Goal: Transaction & Acquisition: Obtain resource

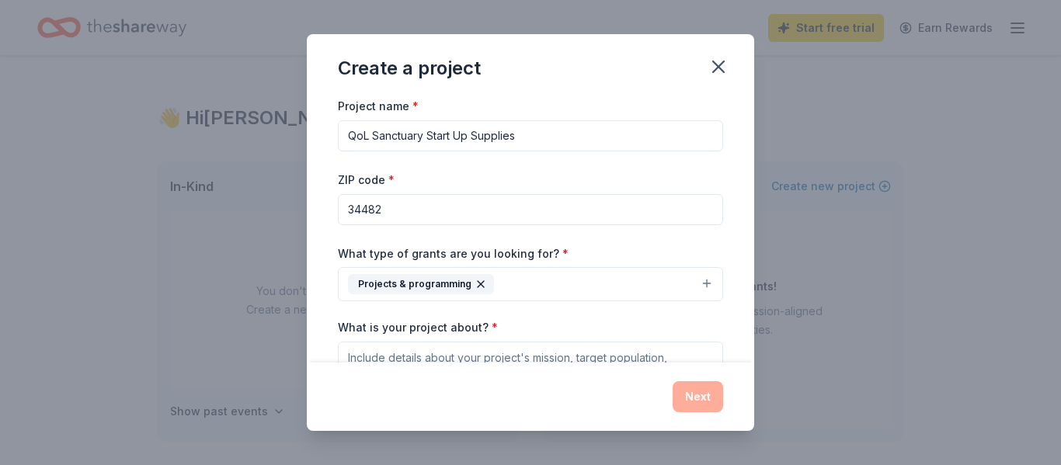
scroll to position [16, 0]
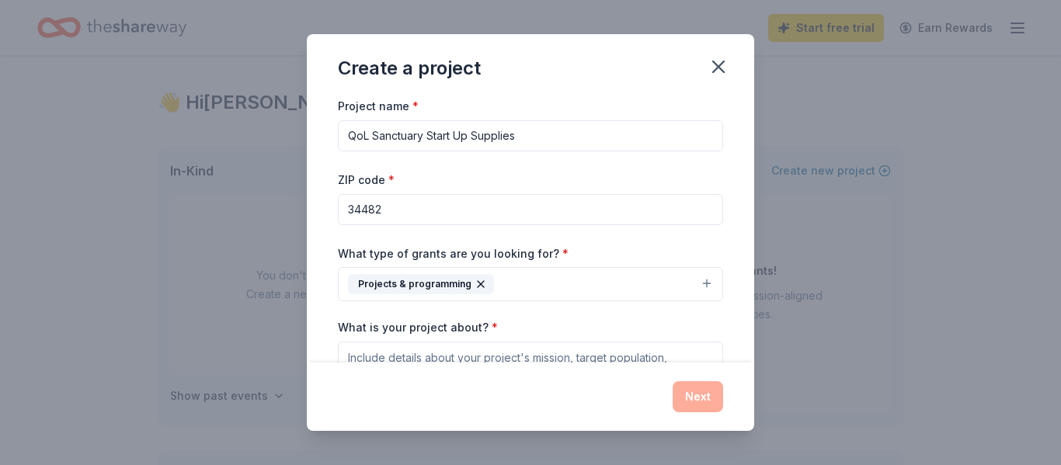
click at [352, 356] on textarea "What is your project about? *" at bounding box center [530, 373] width 385 height 62
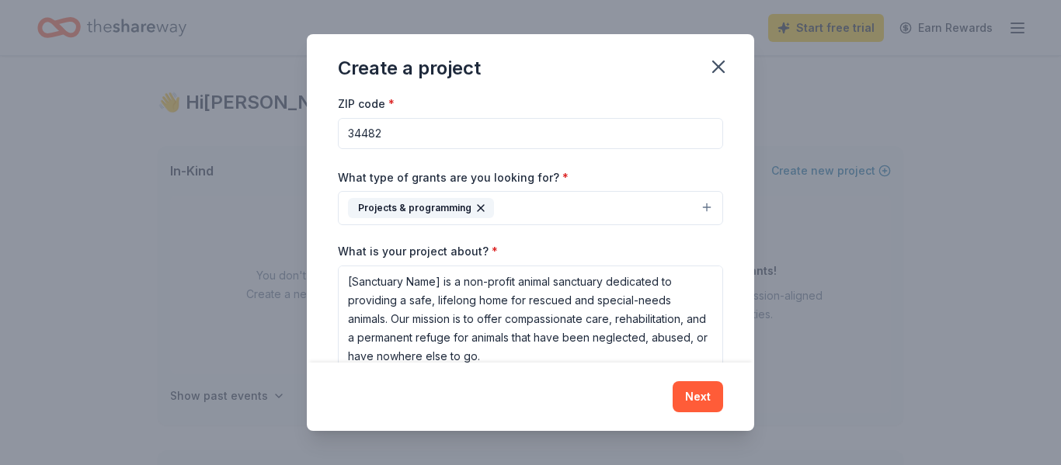
drag, startPoint x: 444, startPoint y: 280, endPoint x: 329, endPoint y: 280, distance: 114.9
click at [329, 280] on div "Project name * QoL Sanctuary Start Up Supplies ZIP code * 34482 What type of gr…" at bounding box center [530, 229] width 447 height 266
click at [415, 356] on textarea "Quality of Life is a non-profit animal sanctuary dedicated to providing a safe,…" at bounding box center [530, 319] width 385 height 106
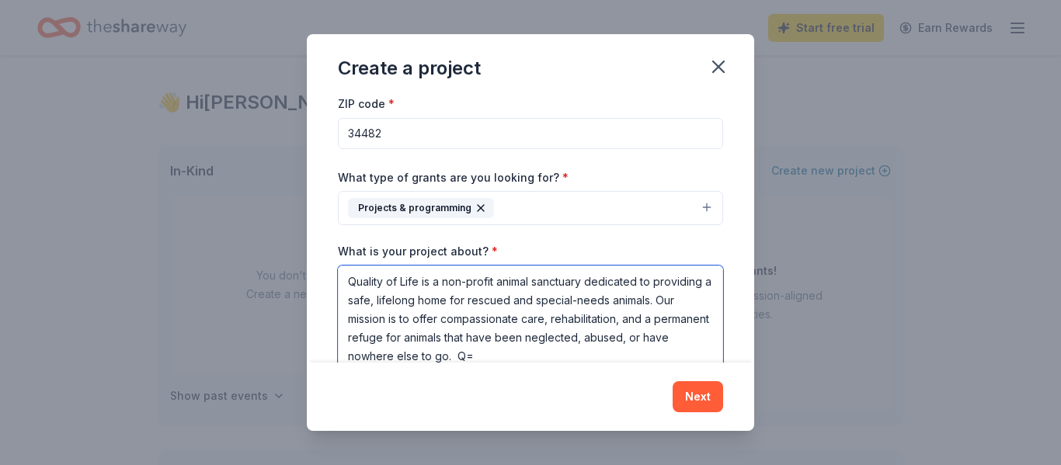
click at [530, 353] on textarea "Quality of Life is a non-profit animal sanctuary dedicated to providing a safe,…" at bounding box center [530, 319] width 385 height 106
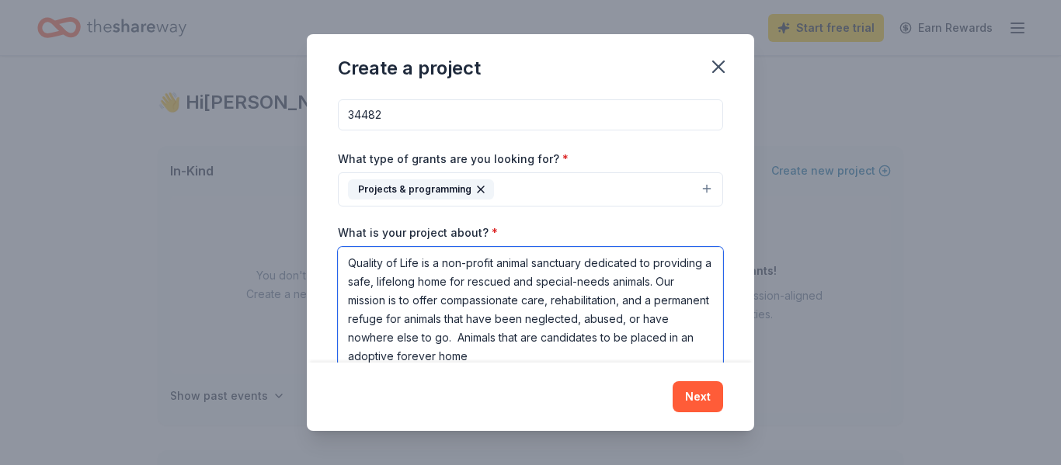
click at [550, 337] on textarea "Quality of Life is a non-profit animal sanctuary dedicated to providing a safe,…" at bounding box center [530, 309] width 385 height 124
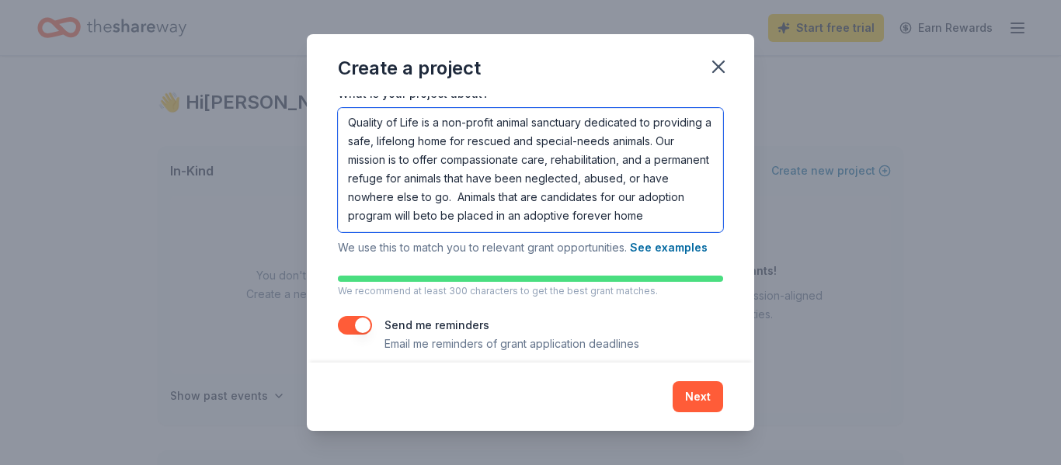
scroll to position [249, 0]
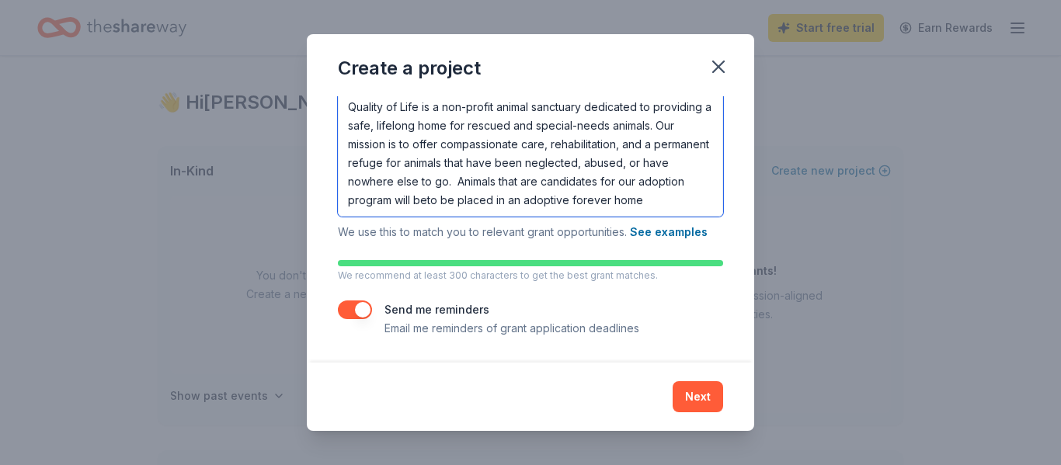
drag, startPoint x: 391, startPoint y: 356, endPoint x: 361, endPoint y: 199, distance: 159.6
click at [361, 199] on textarea "Quality of Life is a non-profit animal sanctuary dedicated to providing a safe,…" at bounding box center [530, 154] width 385 height 124
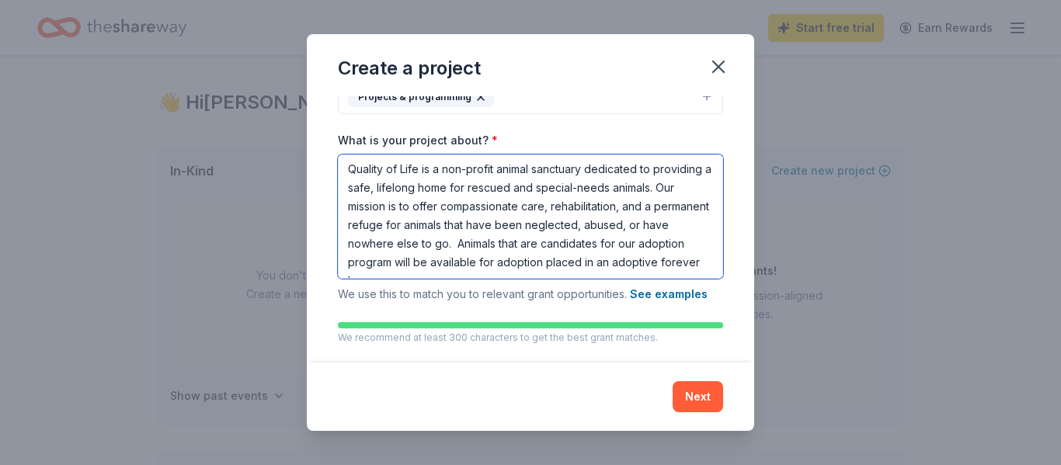
drag, startPoint x: 590, startPoint y: 266, endPoint x: 477, endPoint y: 271, distance: 113.5
click at [477, 271] on textarea "Quality of Life is a non-profit animal sanctuary dedicated to providing a safe,…" at bounding box center [530, 217] width 385 height 124
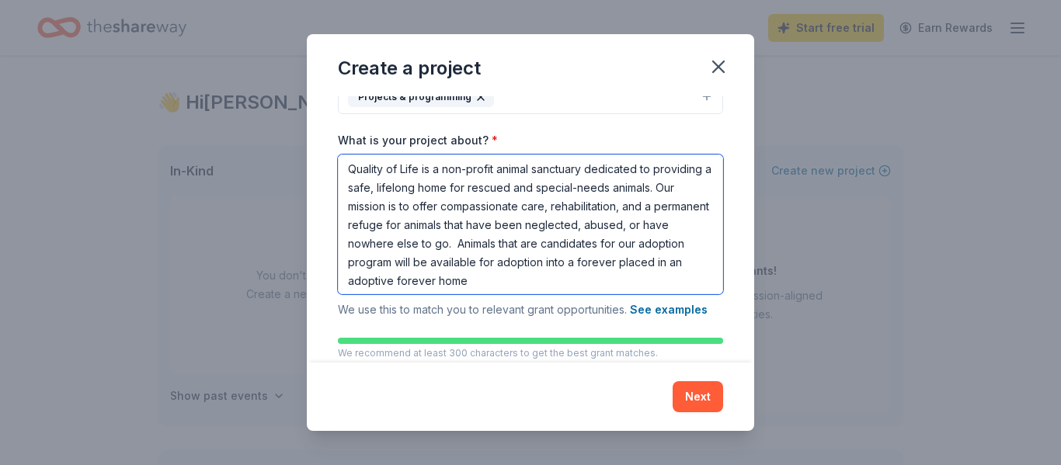
drag, startPoint x: 550, startPoint y: 262, endPoint x: 696, endPoint y: 267, distance: 146.8
click at [696, 267] on textarea "Quality of Life is a non-profit animal sanctuary dedicated to providing a safe,…" at bounding box center [530, 225] width 385 height 140
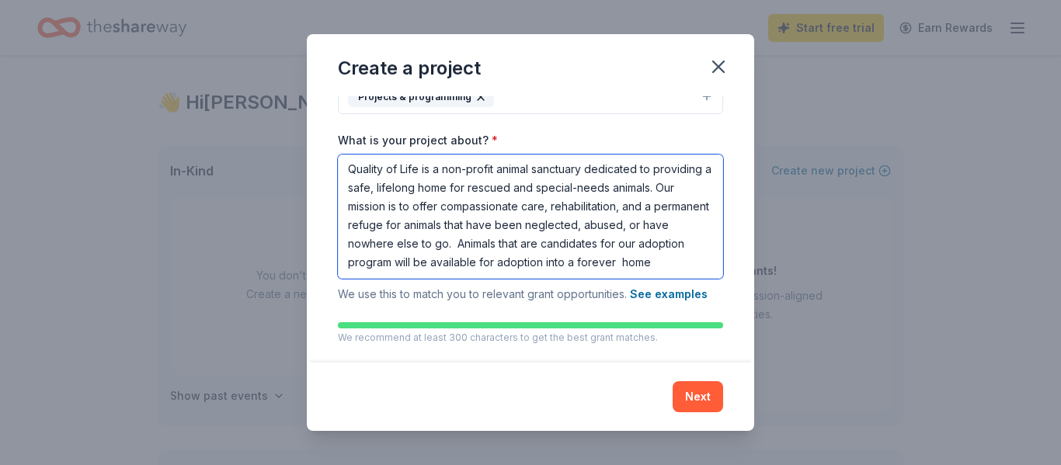
scroll to position [0, 0]
click at [602, 266] on textarea "Quality of Life is a non-profit animal sanctuary dedicated to providing a safe,…" at bounding box center [530, 217] width 385 height 124
click at [425, 168] on textarea "Quality of Life is a non-profit animal sanctuary dedicated to providing a safe,…" at bounding box center [530, 217] width 385 height 124
click at [424, 170] on textarea "Quality of Life is a non-profit animal sanctuary dedicated to providing a safe,…" at bounding box center [530, 217] width 385 height 124
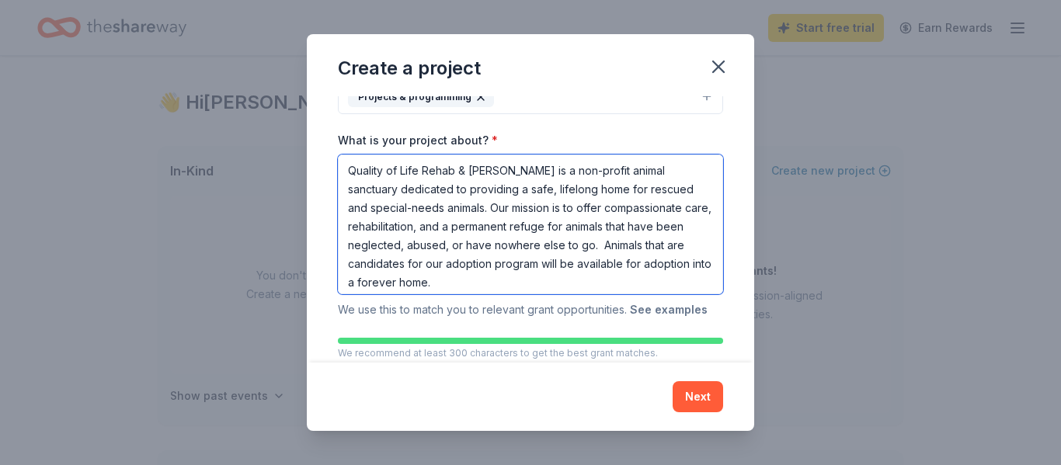
type textarea "Quality of Life Rehab & [PERSON_NAME] is a non-profit animal sanctuary dedicate…"
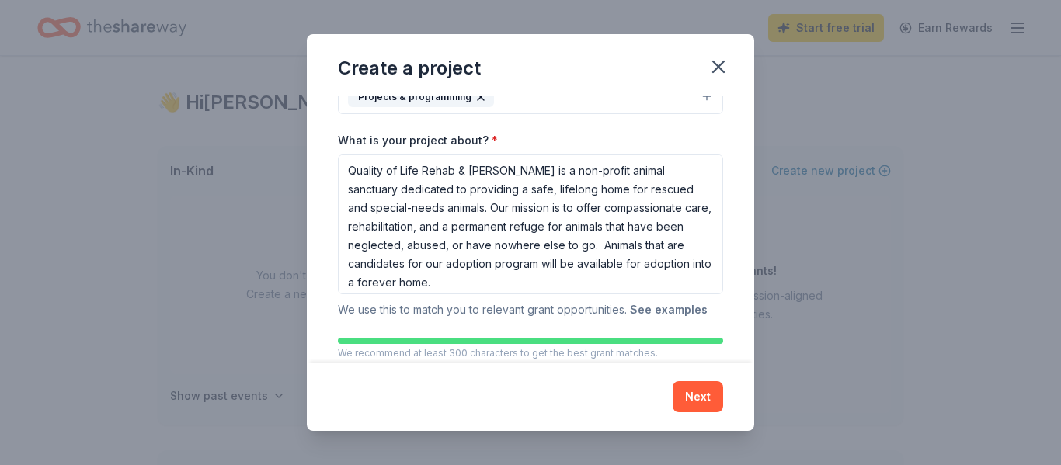
click at [673, 308] on button "See examples" at bounding box center [669, 309] width 78 height 19
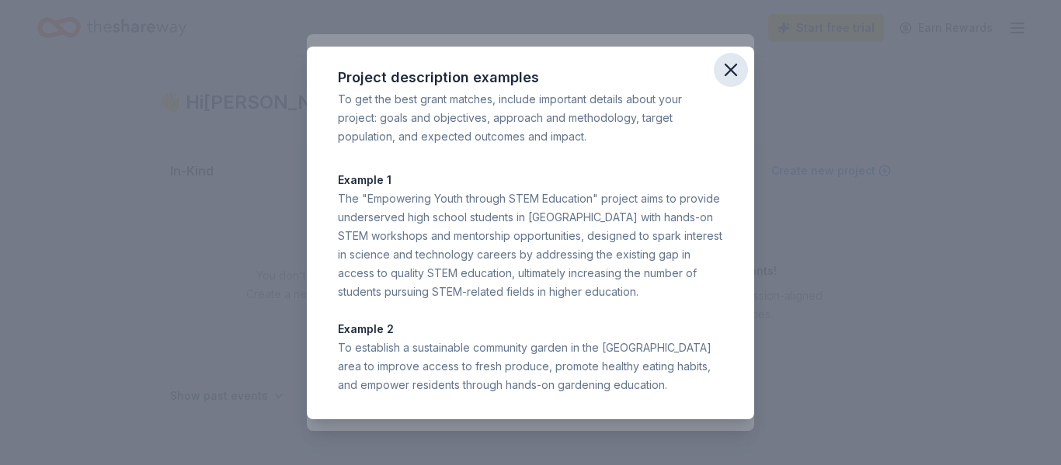
click at [730, 61] on icon "button" at bounding box center [731, 70] width 22 height 22
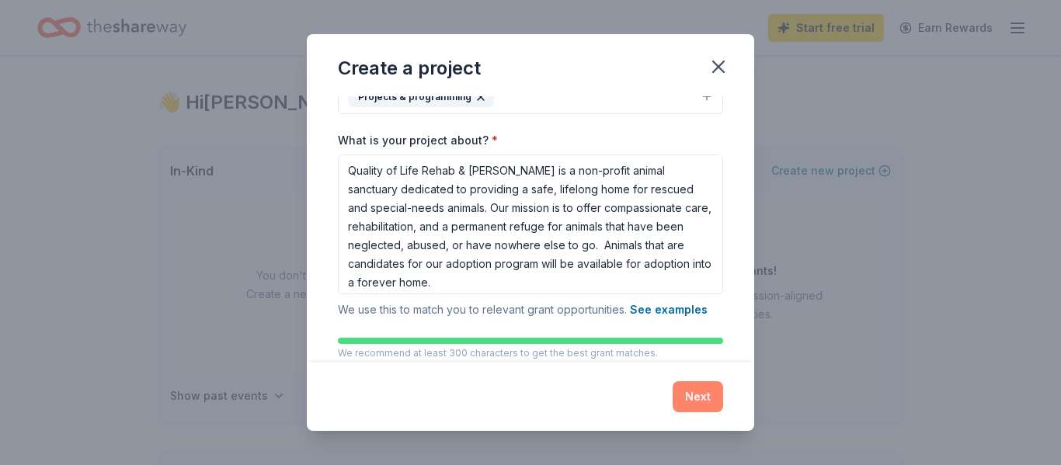
click at [691, 395] on button "Next" at bounding box center [697, 396] width 50 height 31
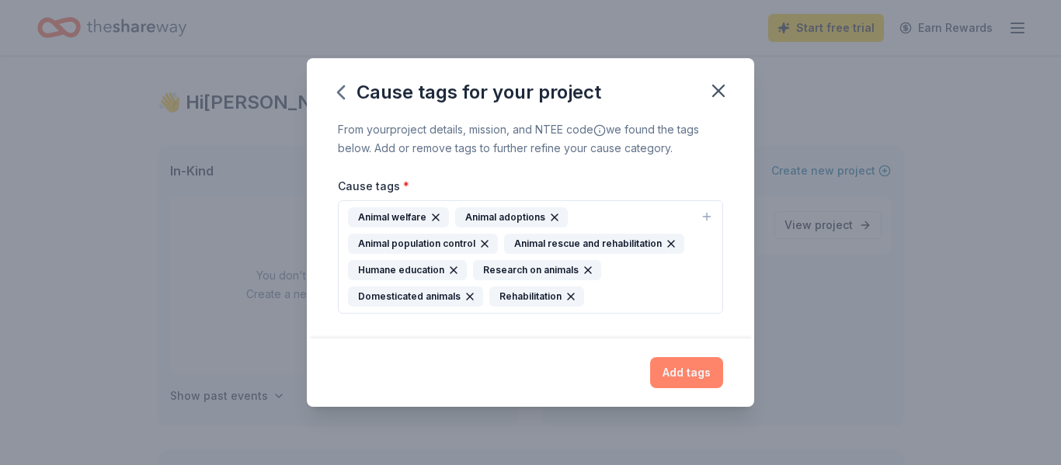
click at [690, 381] on button "Add tags" at bounding box center [686, 372] width 73 height 31
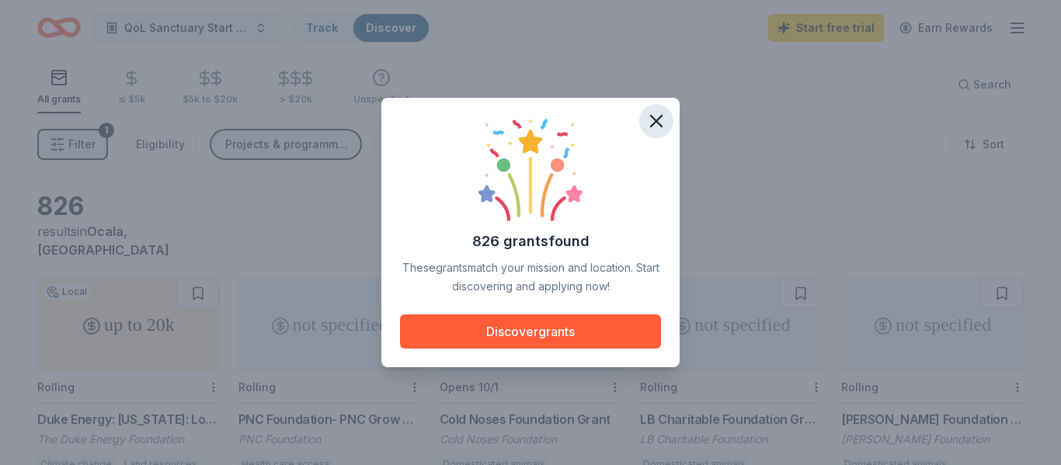
click at [656, 134] on button "button" at bounding box center [656, 121] width 34 height 34
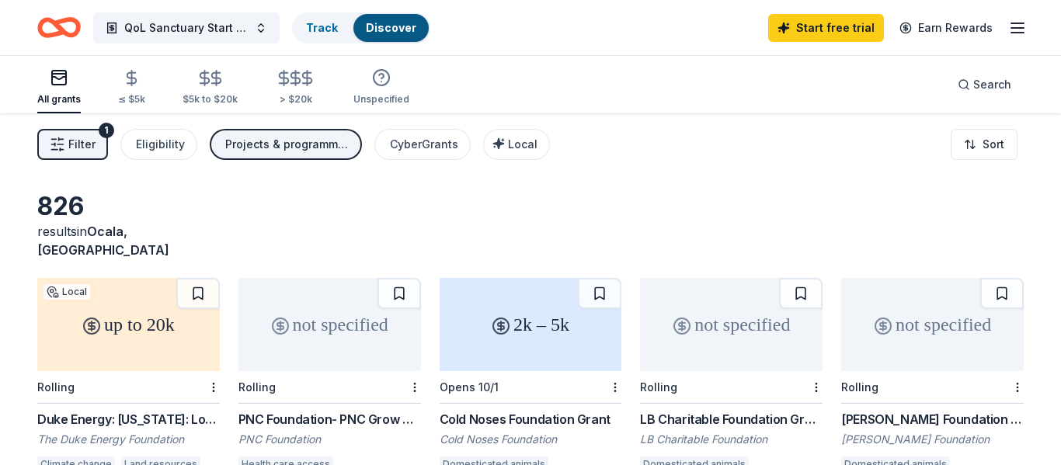
click at [263, 149] on div "Projects & programming" at bounding box center [287, 144] width 124 height 19
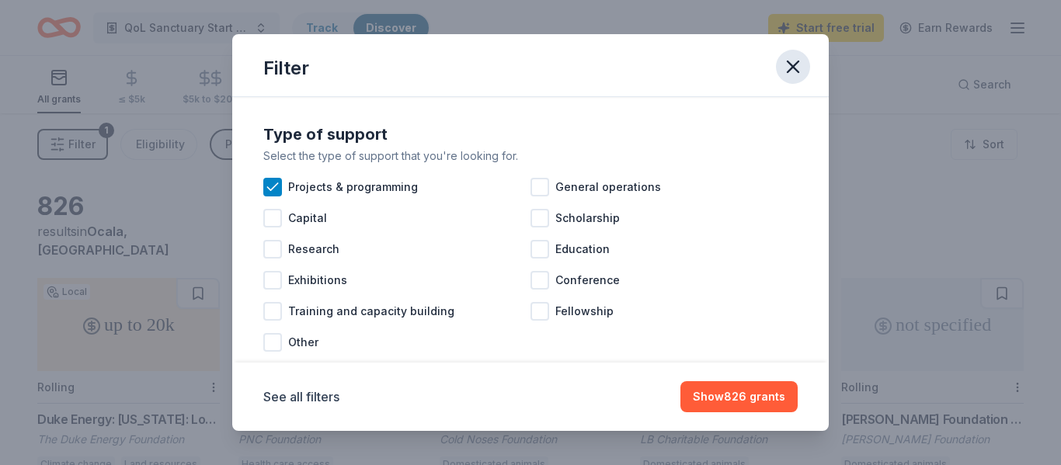
click at [797, 78] on button "button" at bounding box center [793, 67] width 34 height 34
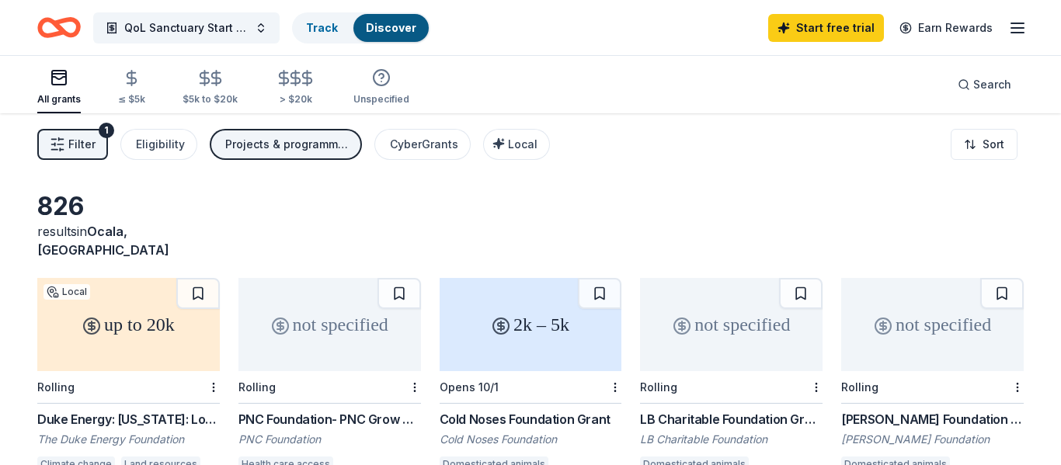
click at [61, 143] on icon "button" at bounding box center [58, 145] width 16 height 16
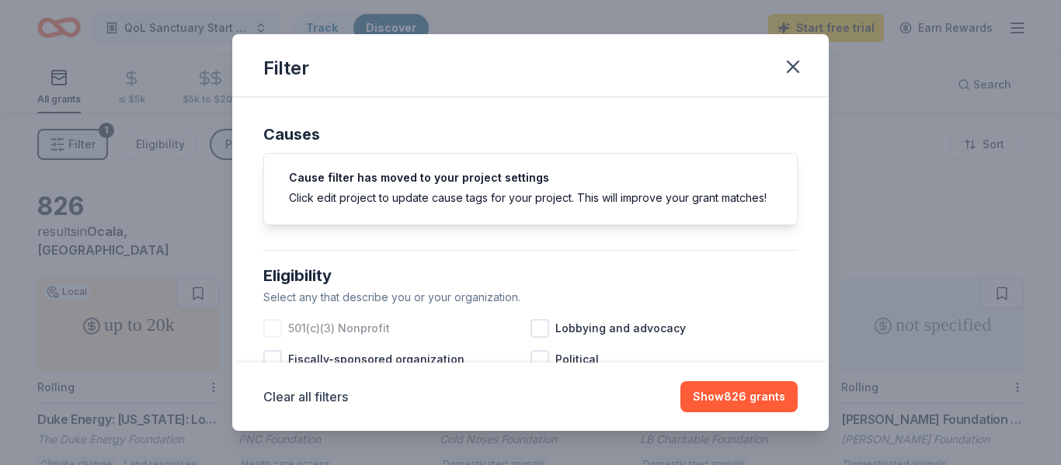
click at [278, 328] on div at bounding box center [272, 328] width 19 height 19
click at [696, 317] on div "Lobbying and advocacy" at bounding box center [663, 328] width 267 height 31
click at [538, 315] on div "Lobbying and advocacy" at bounding box center [663, 328] width 267 height 31
drag, startPoint x: 613, startPoint y: 47, endPoint x: 623, endPoint y: -22, distance: 69.0
click at [623, 0] on html "QoL Sanctuary Start Up Supplies Track Discover Start free trial Earn Rewards Al…" at bounding box center [530, 232] width 1061 height 465
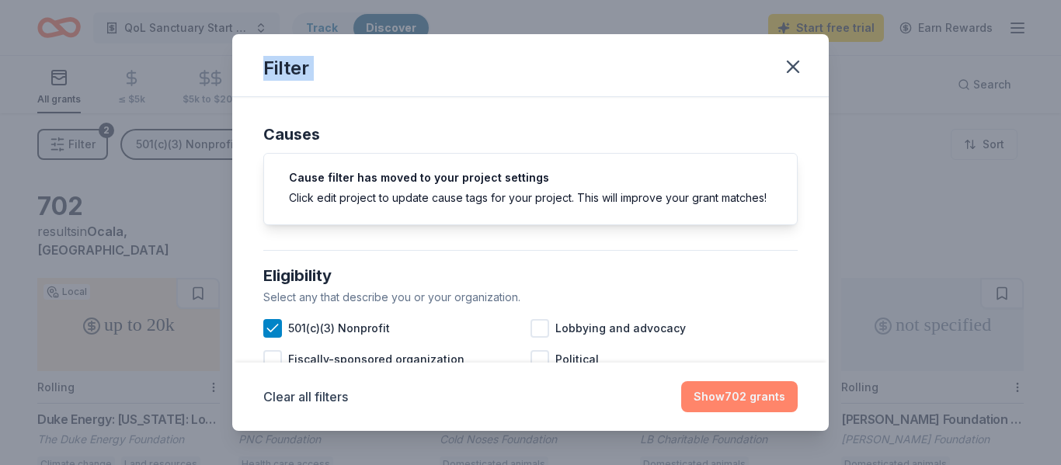
click at [756, 390] on button "Show 702 grants" at bounding box center [739, 396] width 116 height 31
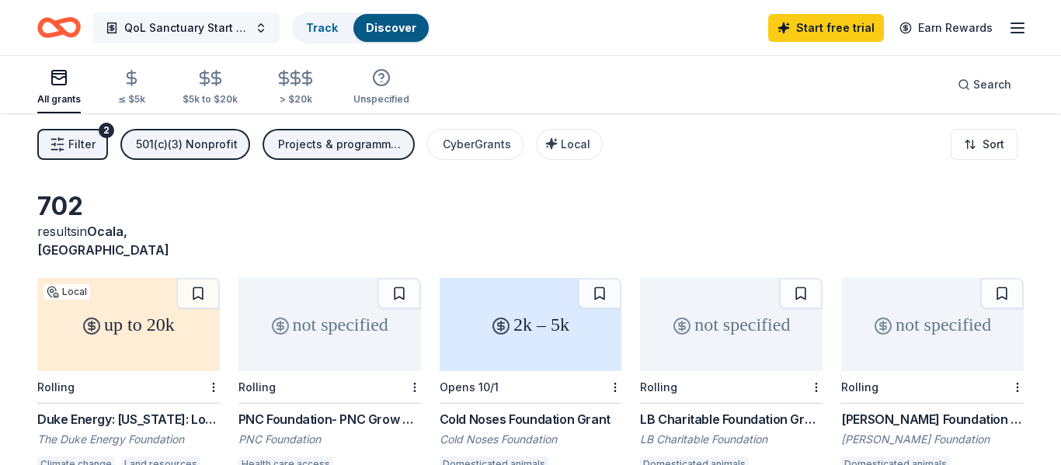
click at [221, 33] on span "QoL Sanctuary Start Up Supplies" at bounding box center [186, 28] width 124 height 19
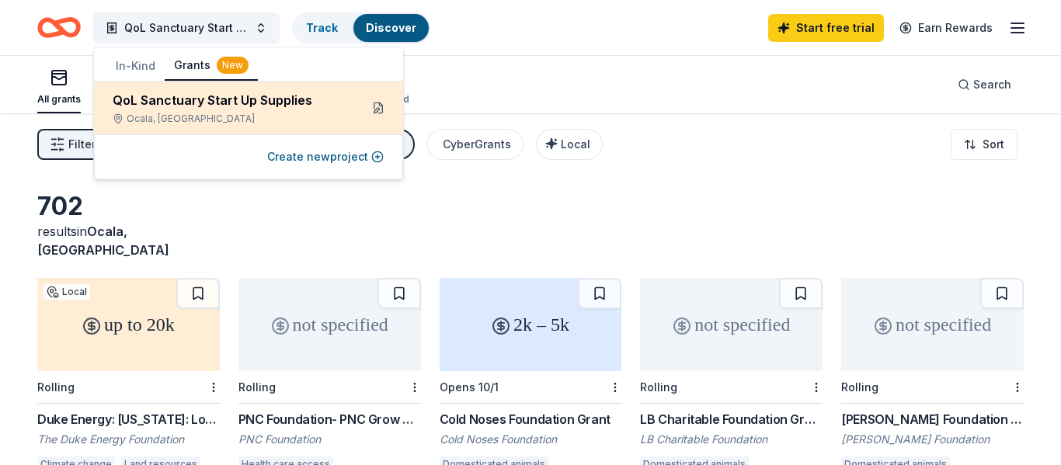
click at [372, 108] on button at bounding box center [378, 108] width 25 height 25
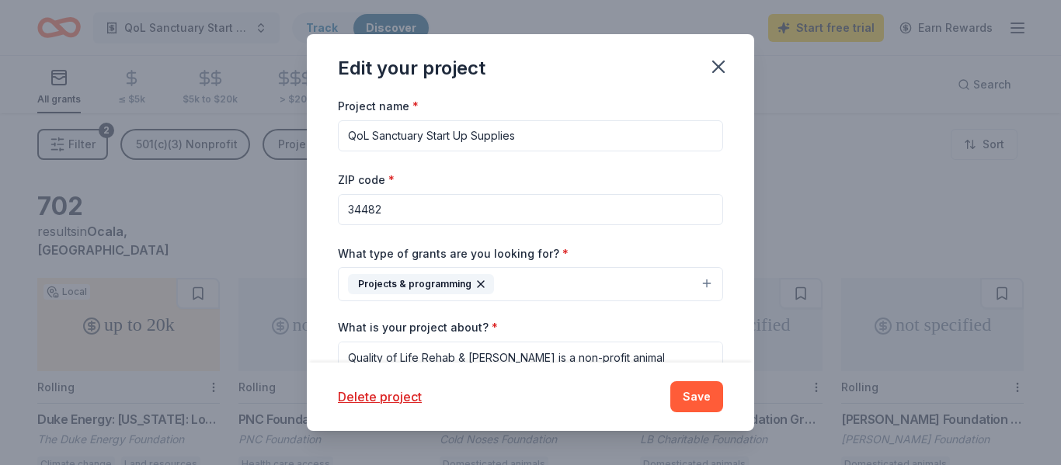
click at [523, 139] on input "QoL Sanctuary Start Up Supplies" at bounding box center [530, 135] width 385 height 31
type input "QoL Sanctuary Revamp"
click at [704, 288] on button "Projects & programming" at bounding box center [530, 284] width 385 height 34
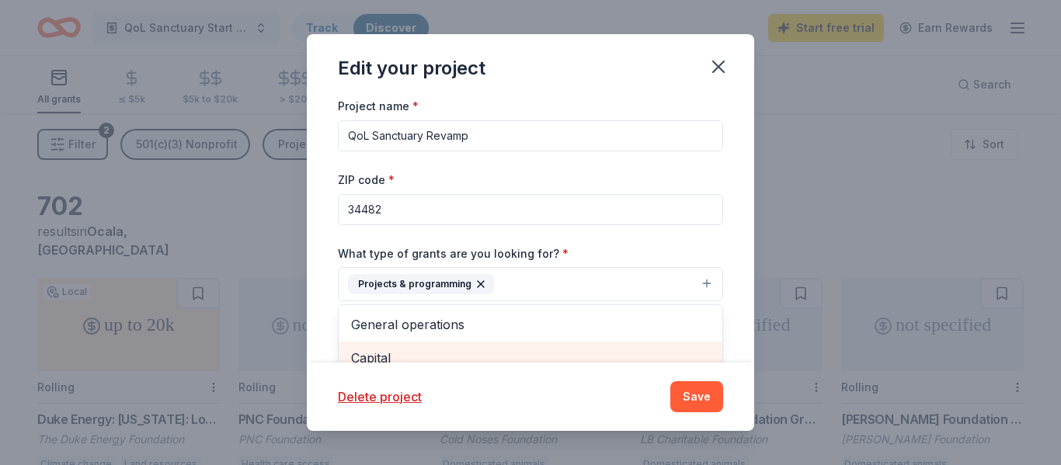
click at [703, 359] on span "Capital" at bounding box center [530, 358] width 359 height 20
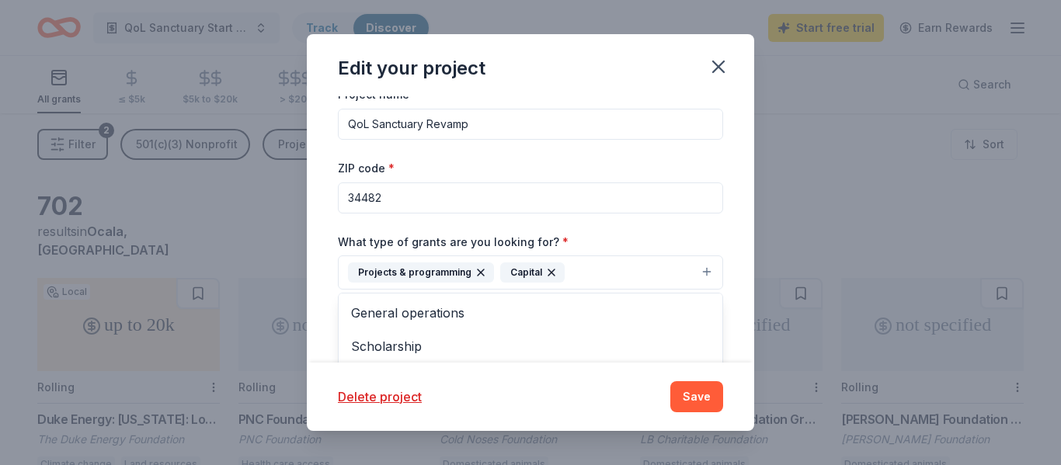
click at [704, 409] on div "Edit your project Project name * [GEOGRAPHIC_DATA] Revamp ZIP code * 34482 What…" at bounding box center [530, 232] width 447 height 396
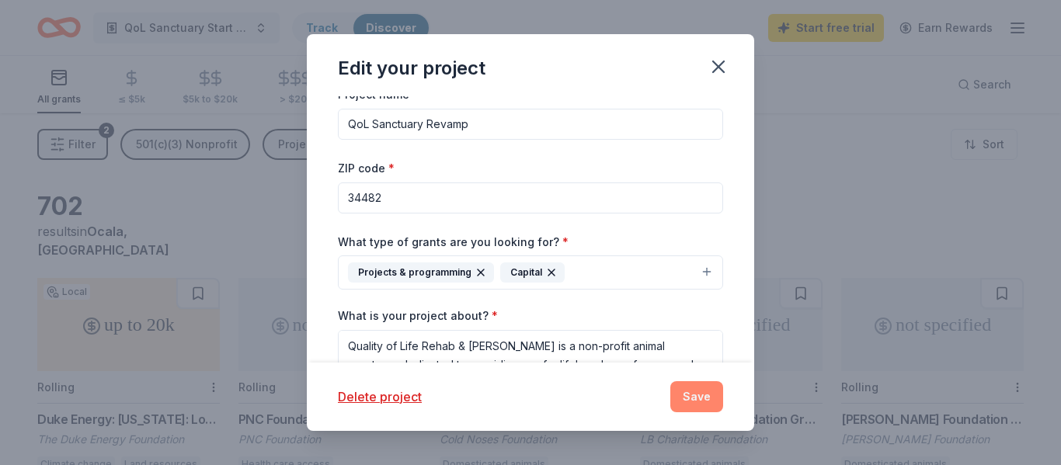
click at [697, 403] on button "Save" at bounding box center [696, 396] width 53 height 31
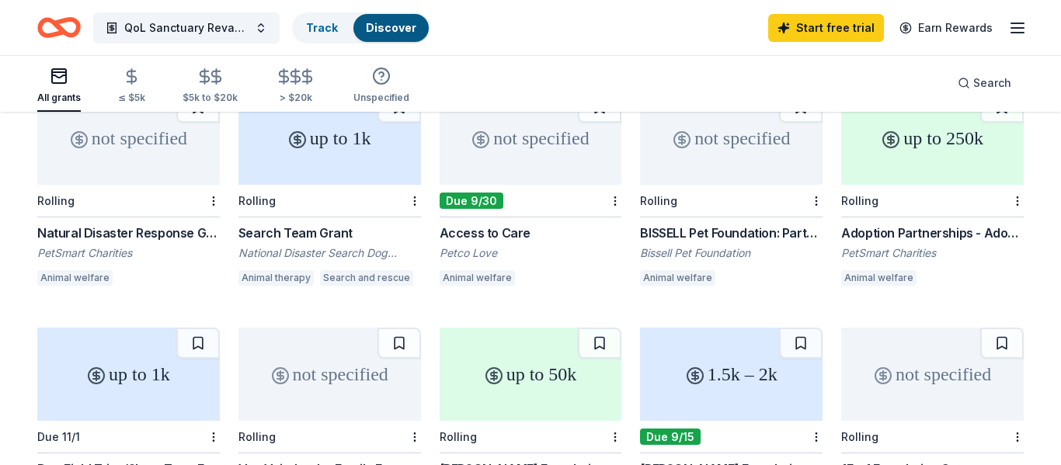
scroll to position [313, 0]
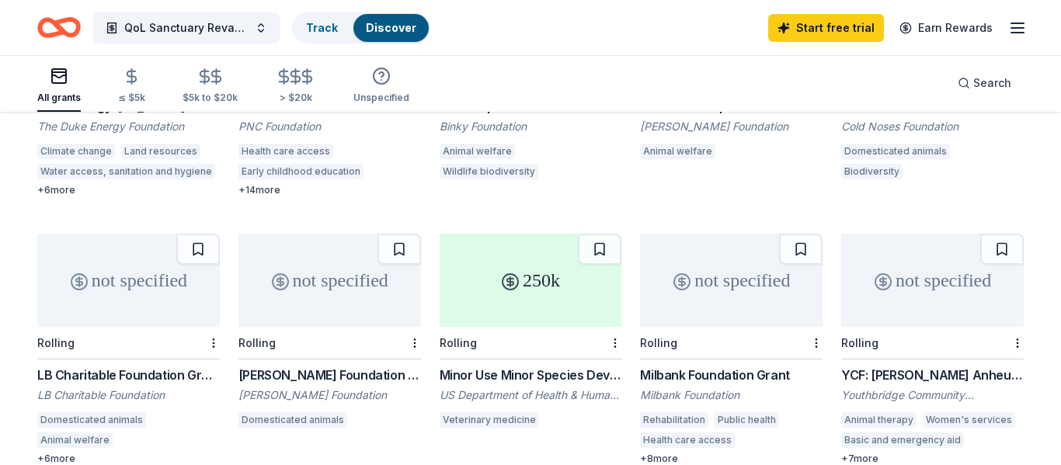
click at [540, 269] on div "250k" at bounding box center [530, 280] width 182 height 93
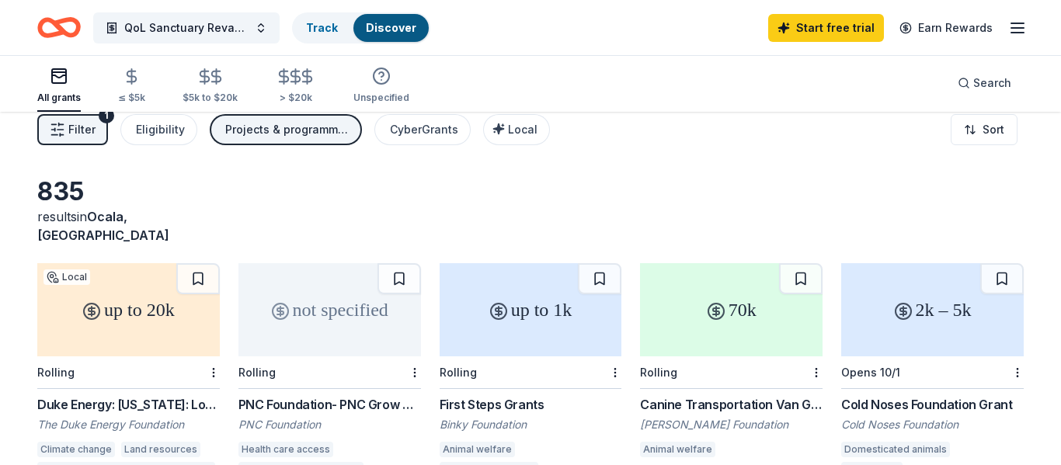
scroll to position [0, 0]
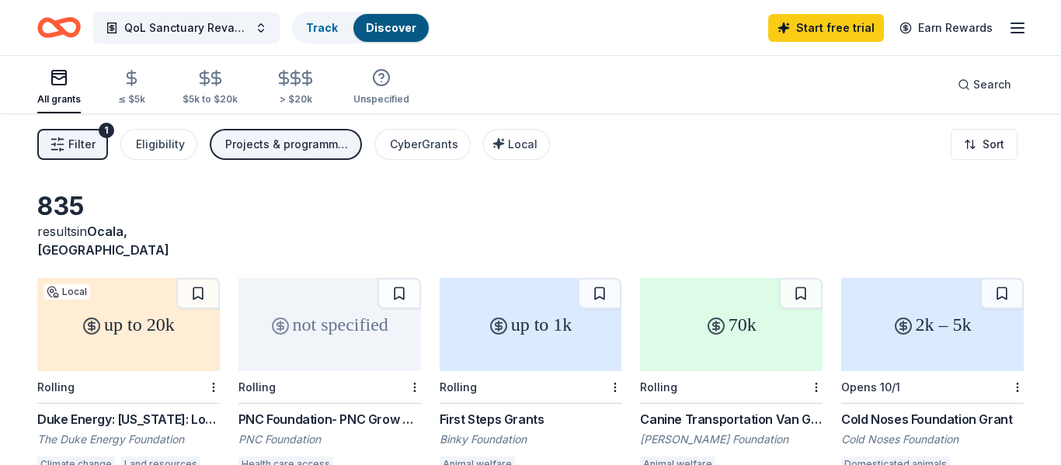
click at [138, 319] on div "up to 20k" at bounding box center [128, 324] width 182 height 93
click at [257, 34] on button "QoL Sanctuary Revamp" at bounding box center [186, 27] width 186 height 31
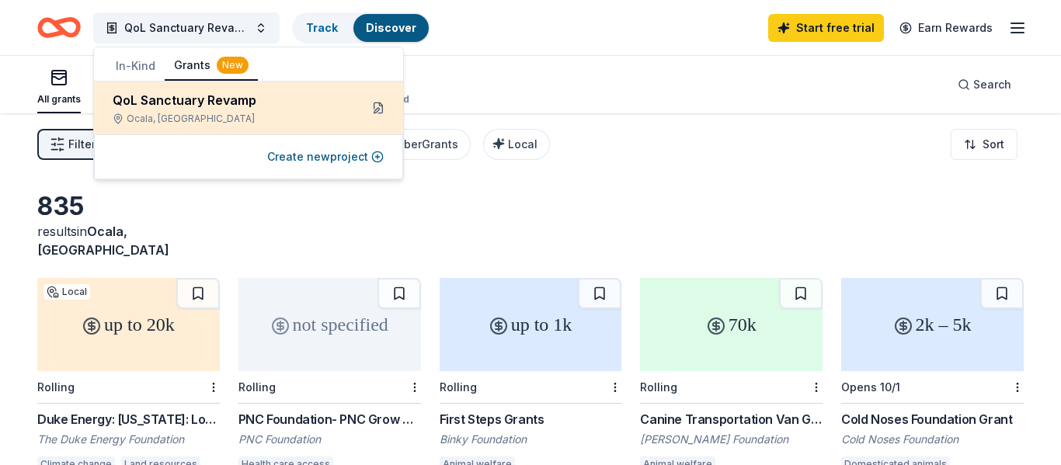
click at [380, 113] on button at bounding box center [378, 108] width 25 height 25
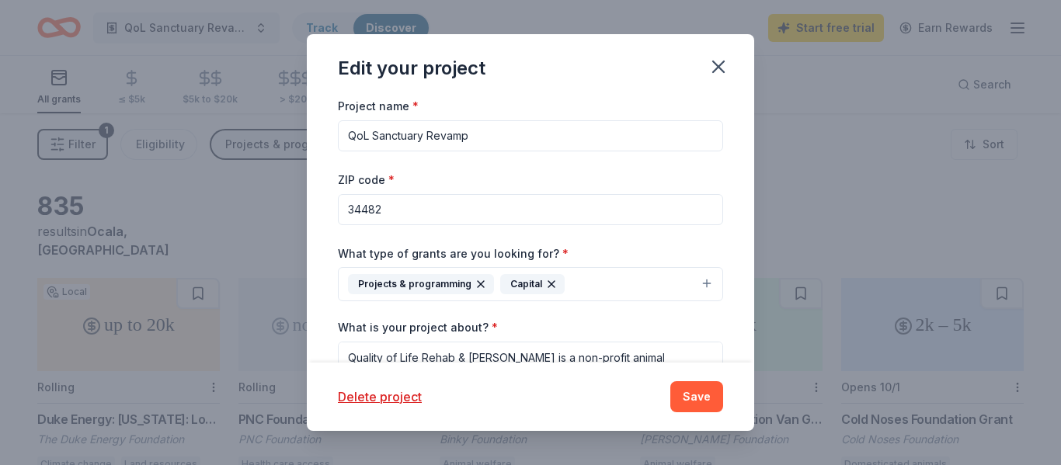
click at [475, 286] on icon "button" at bounding box center [480, 284] width 12 height 12
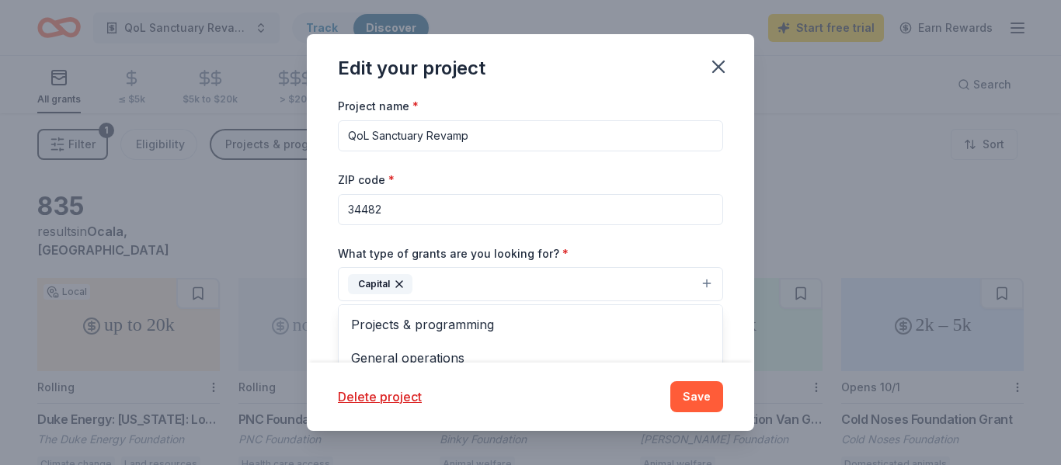
click at [403, 283] on icon "button" at bounding box center [399, 284] width 12 height 12
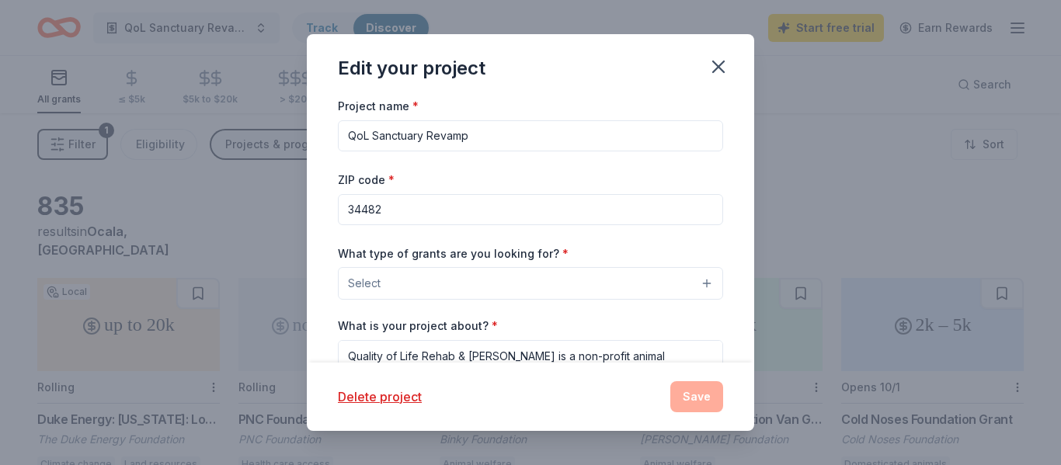
click at [709, 283] on button "Select" at bounding box center [530, 283] width 385 height 33
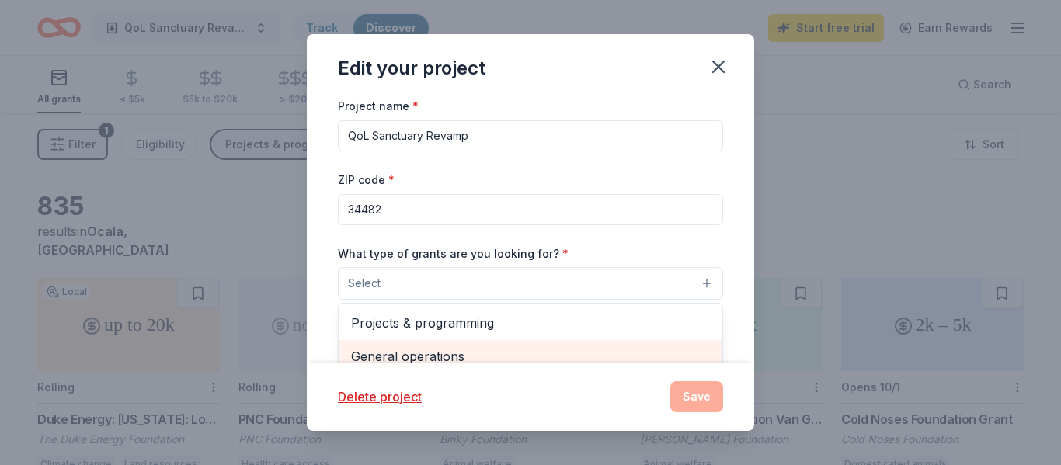
click at [394, 353] on span "General operations" at bounding box center [530, 356] width 359 height 20
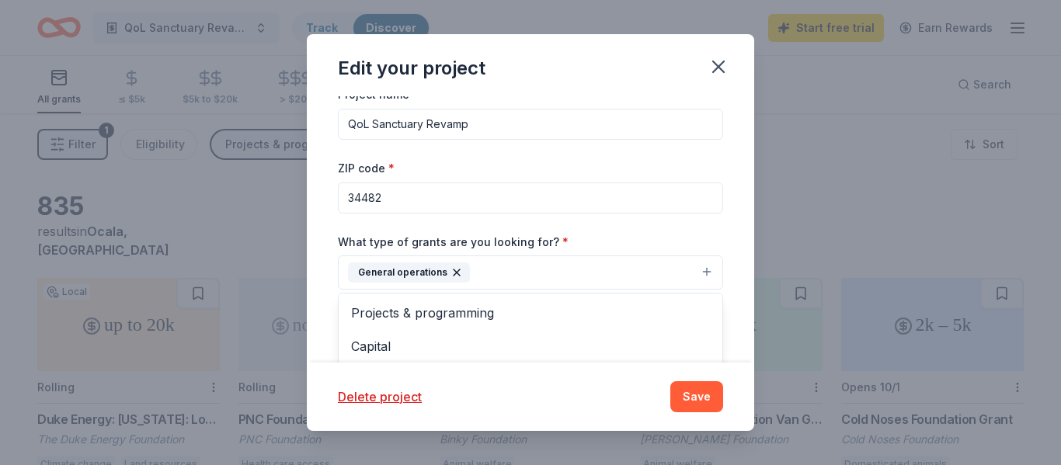
click at [694, 401] on div "Edit your project Project name * [GEOGRAPHIC_DATA] Revamp ZIP code * 34482 What…" at bounding box center [530, 232] width 447 height 396
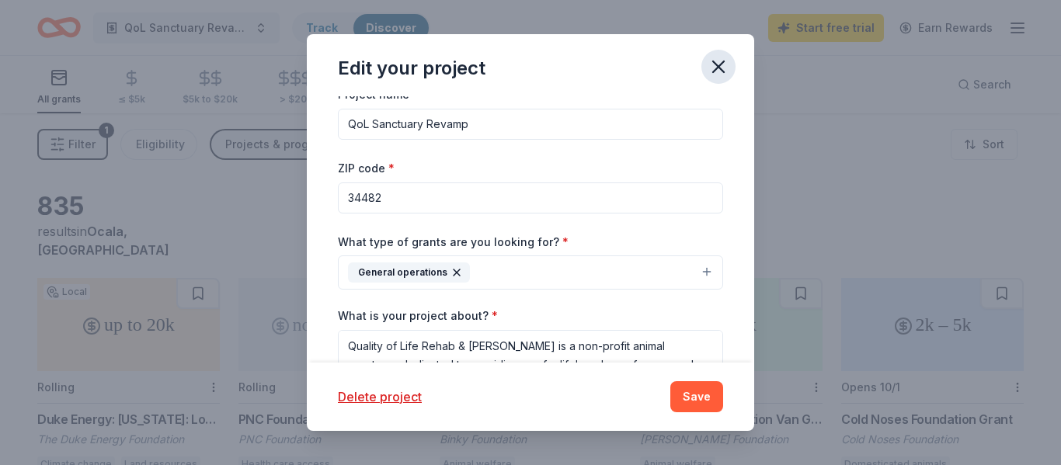
click at [725, 62] on icon "button" at bounding box center [718, 67] width 22 height 22
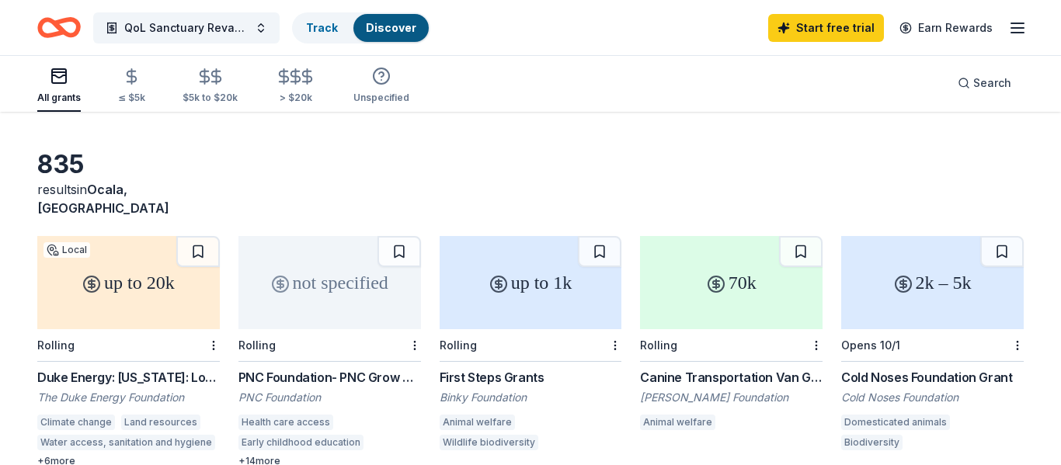
scroll to position [0, 0]
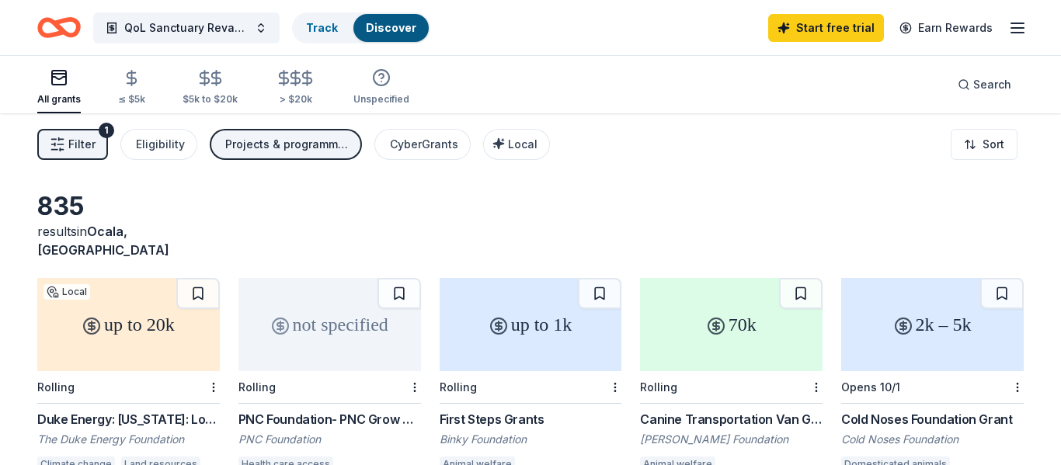
click at [1021, 24] on icon "button" at bounding box center [1017, 28] width 19 height 19
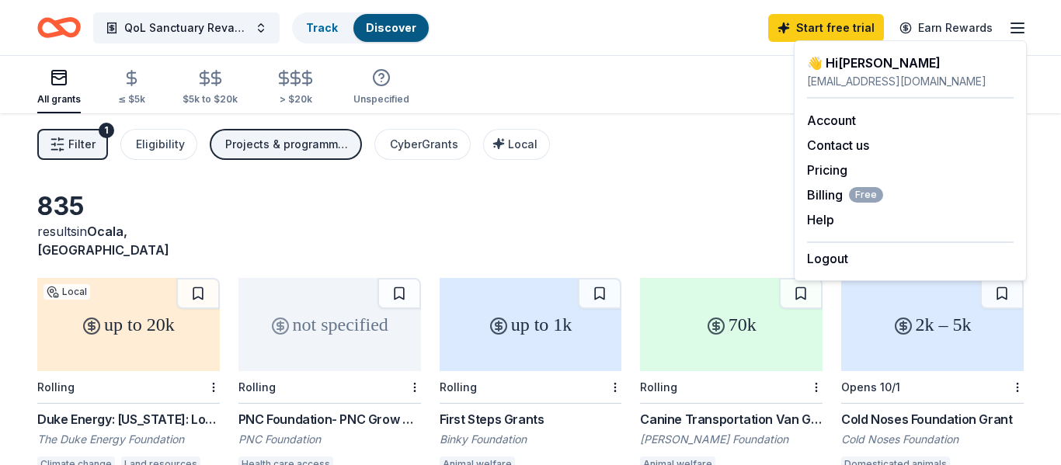
click at [1044, 51] on div "QoL Sanctuary Revamp Track Discover Start free trial Earn Rewards" at bounding box center [530, 27] width 1061 height 55
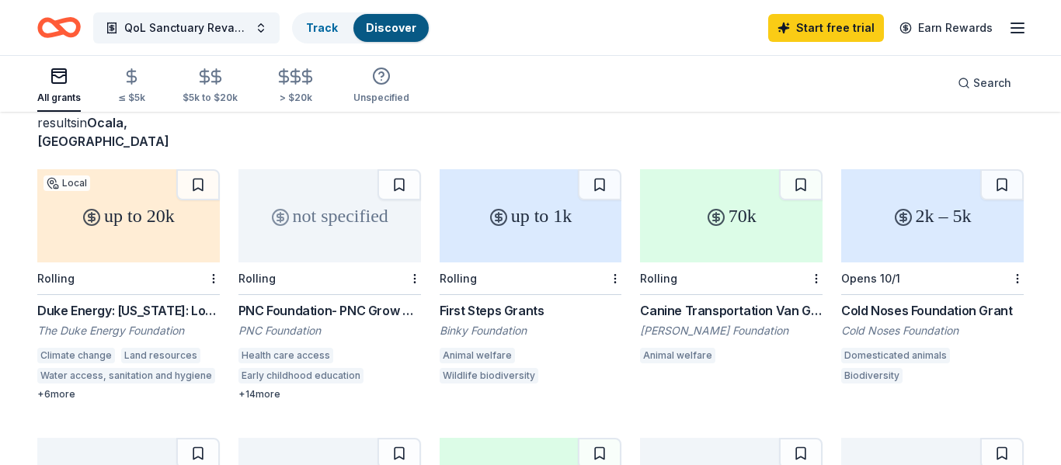
scroll to position [102, 0]
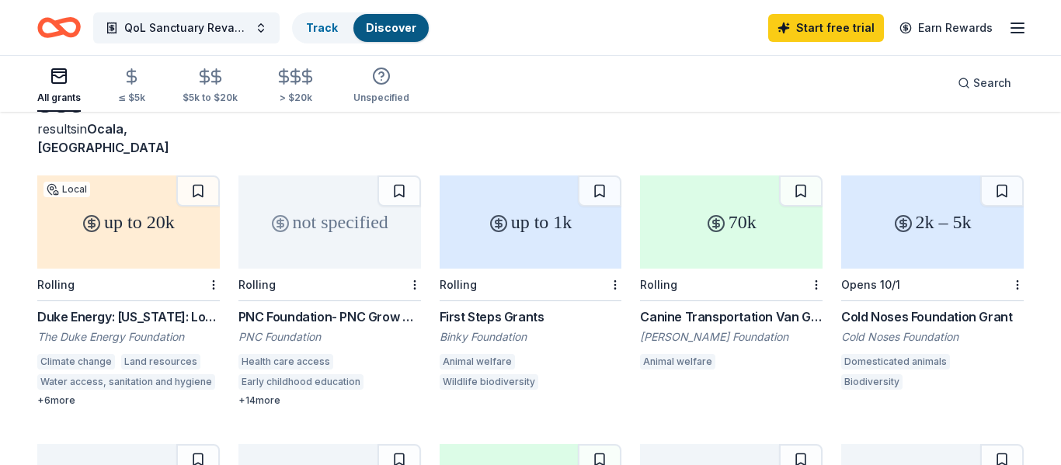
click at [935, 234] on div "2k – 5k" at bounding box center [932, 221] width 182 height 93
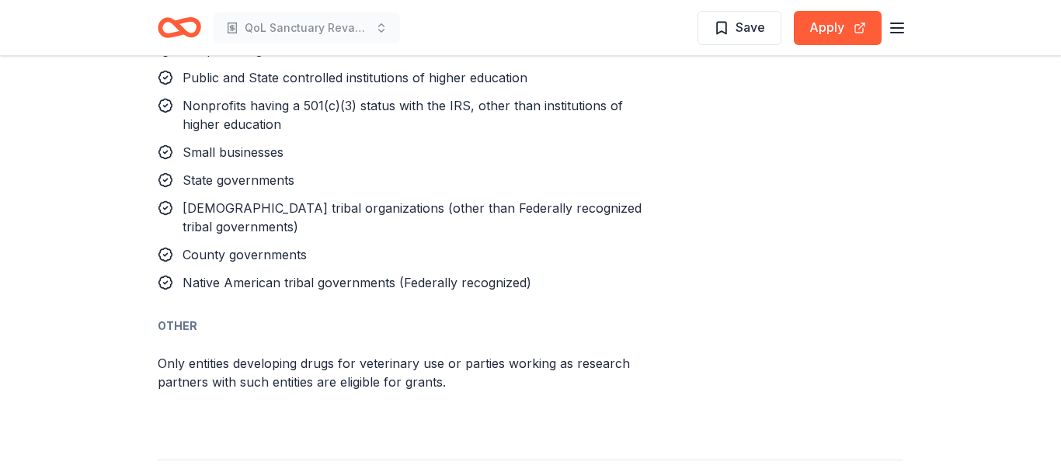
scroll to position [1353, 0]
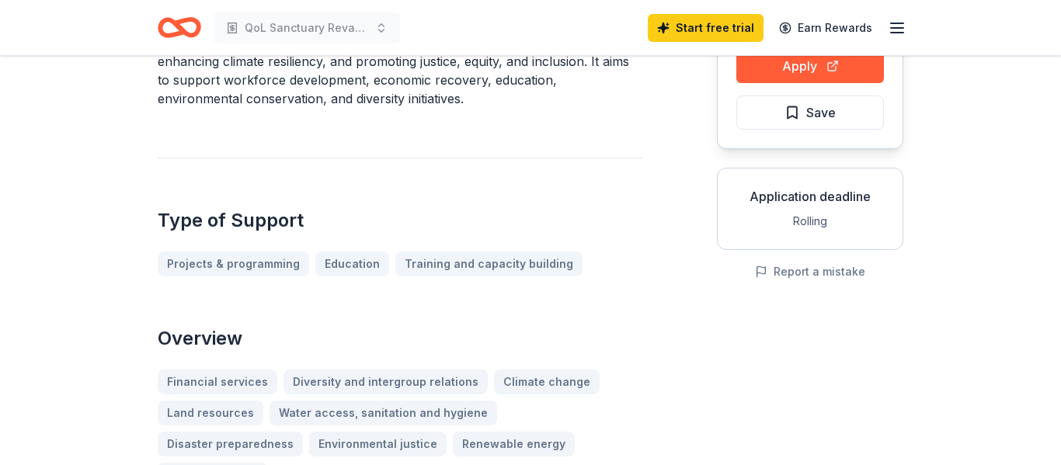
scroll to position [186, 0]
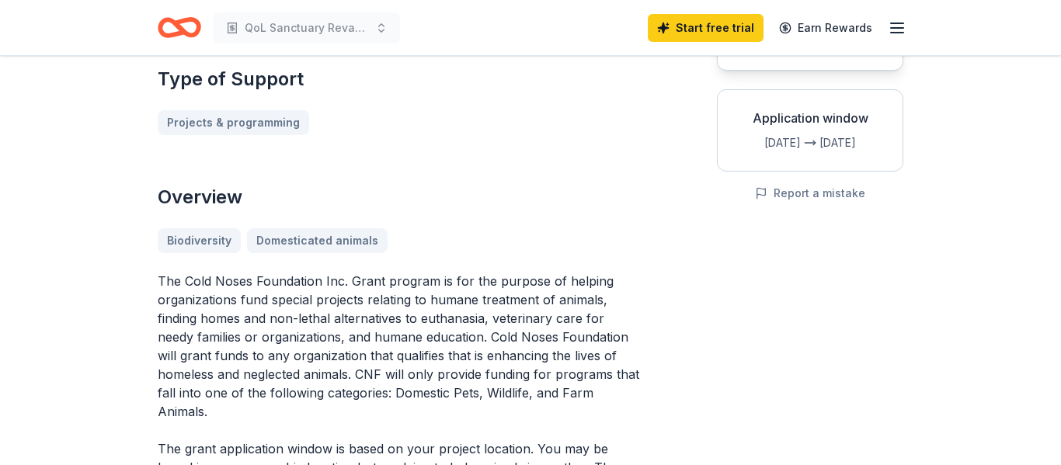
scroll to position [176, 0]
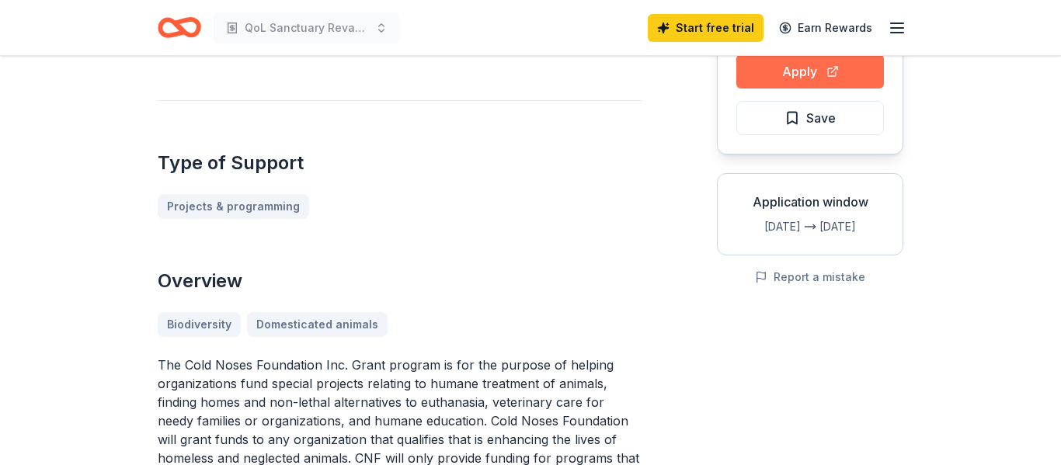
click at [821, 78] on button "Apply" at bounding box center [810, 71] width 148 height 34
click at [795, 71] on button "Apply" at bounding box center [810, 71] width 148 height 34
